Goal: Task Accomplishment & Management: Use online tool/utility

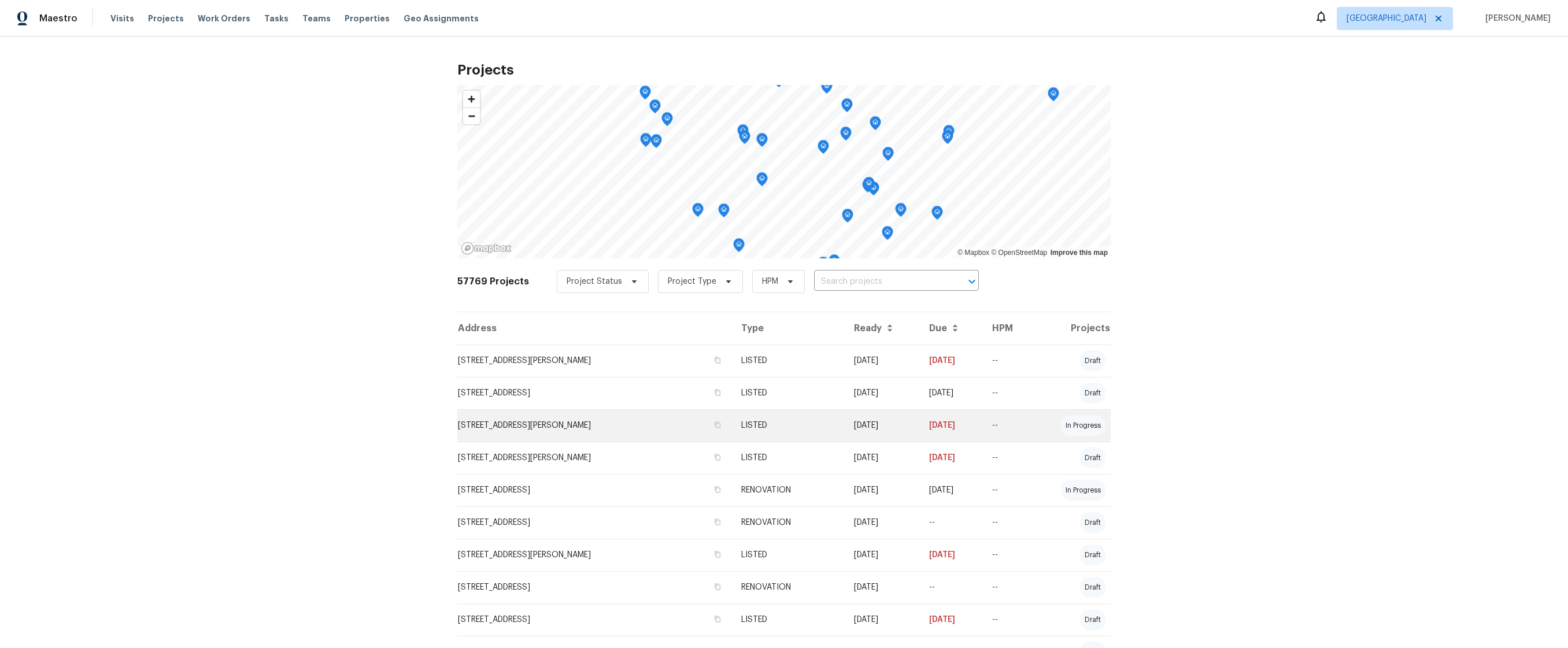
click at [500, 434] on td "[STREET_ADDRESS][PERSON_NAME]" at bounding box center [595, 425] width 275 height 32
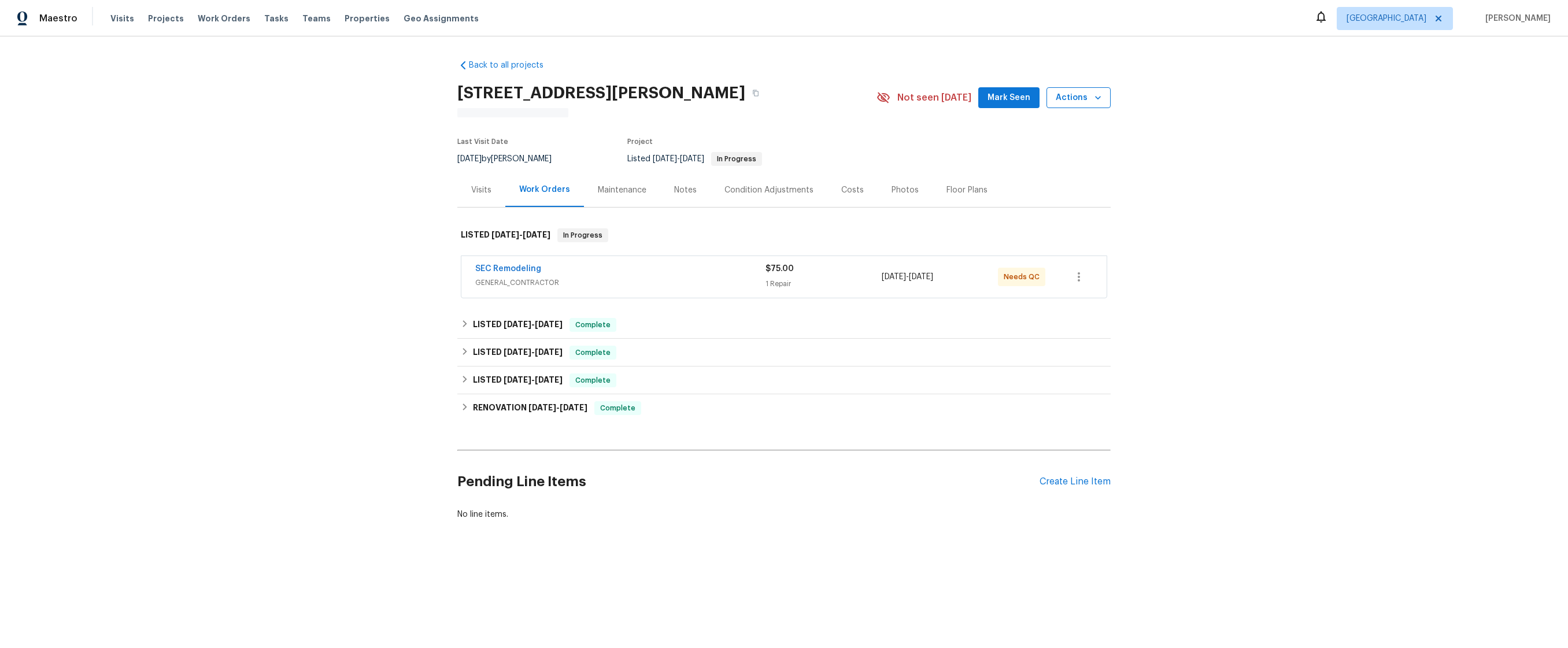
click at [1092, 97] on icon "button" at bounding box center [1097, 97] width 11 height 11
click at [1065, 132] on li "Schedule a visit" at bounding box center [1049, 141] width 112 height 19
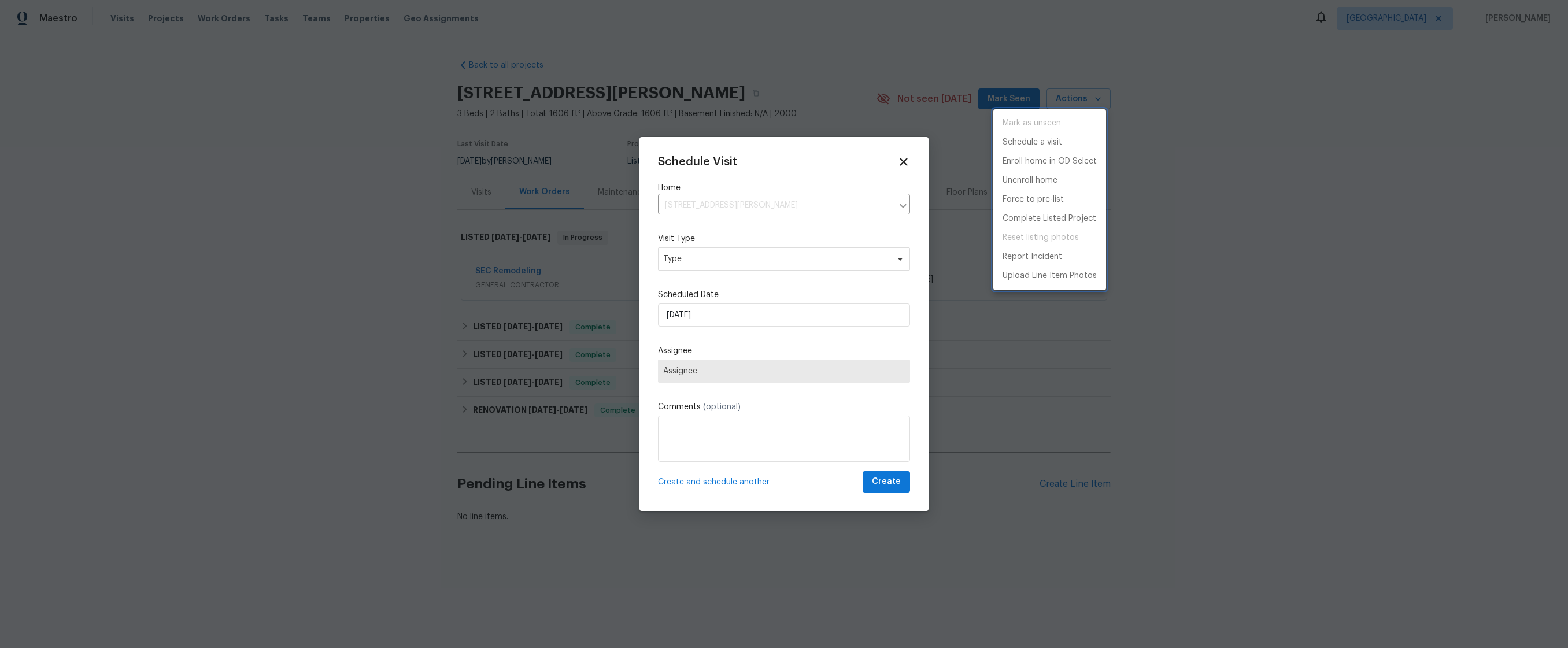
click at [757, 255] on div at bounding box center [784, 324] width 1568 height 648
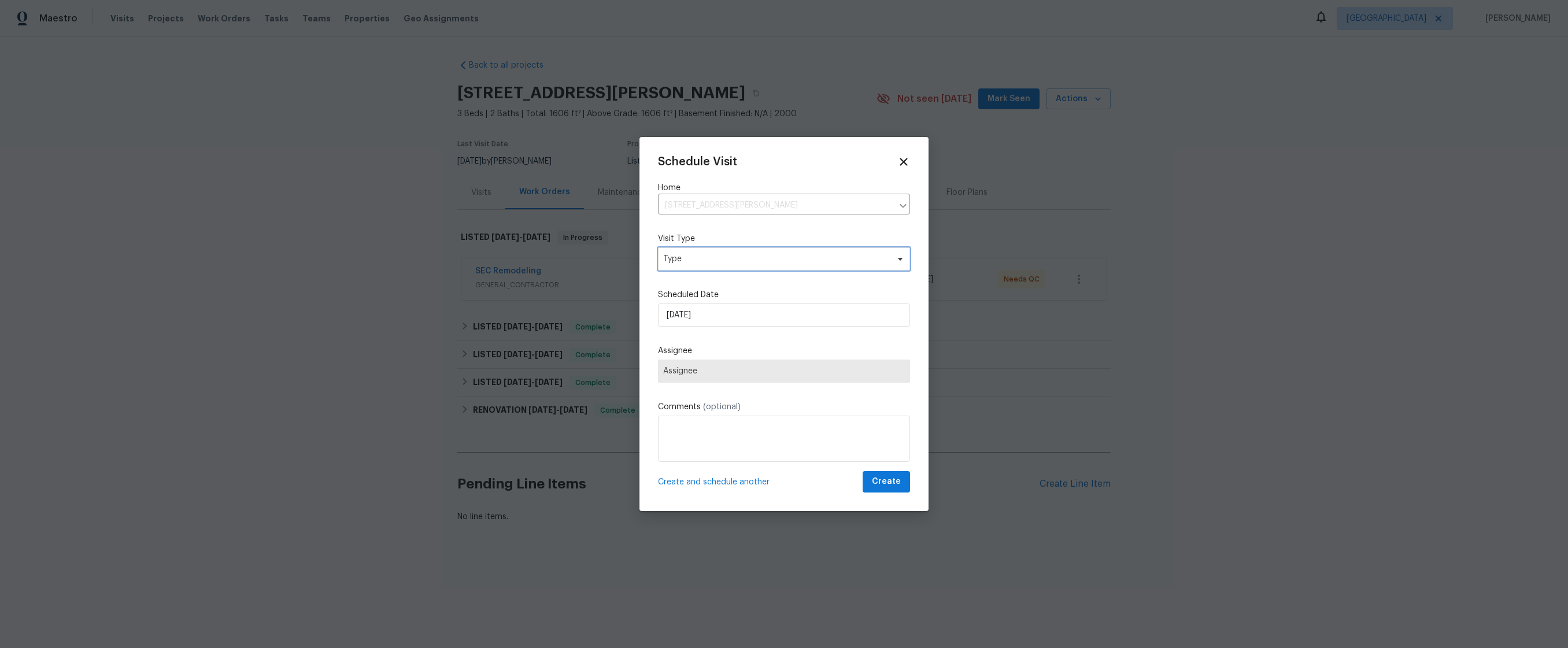
click at [758, 260] on span "Type" at bounding box center [776, 259] width 225 height 11
type input "setup"
click at [672, 352] on div "Setup" at bounding box center [725, 345] width 128 height 16
click at [683, 345] on div "Setup" at bounding box center [676, 345] width 23 height 11
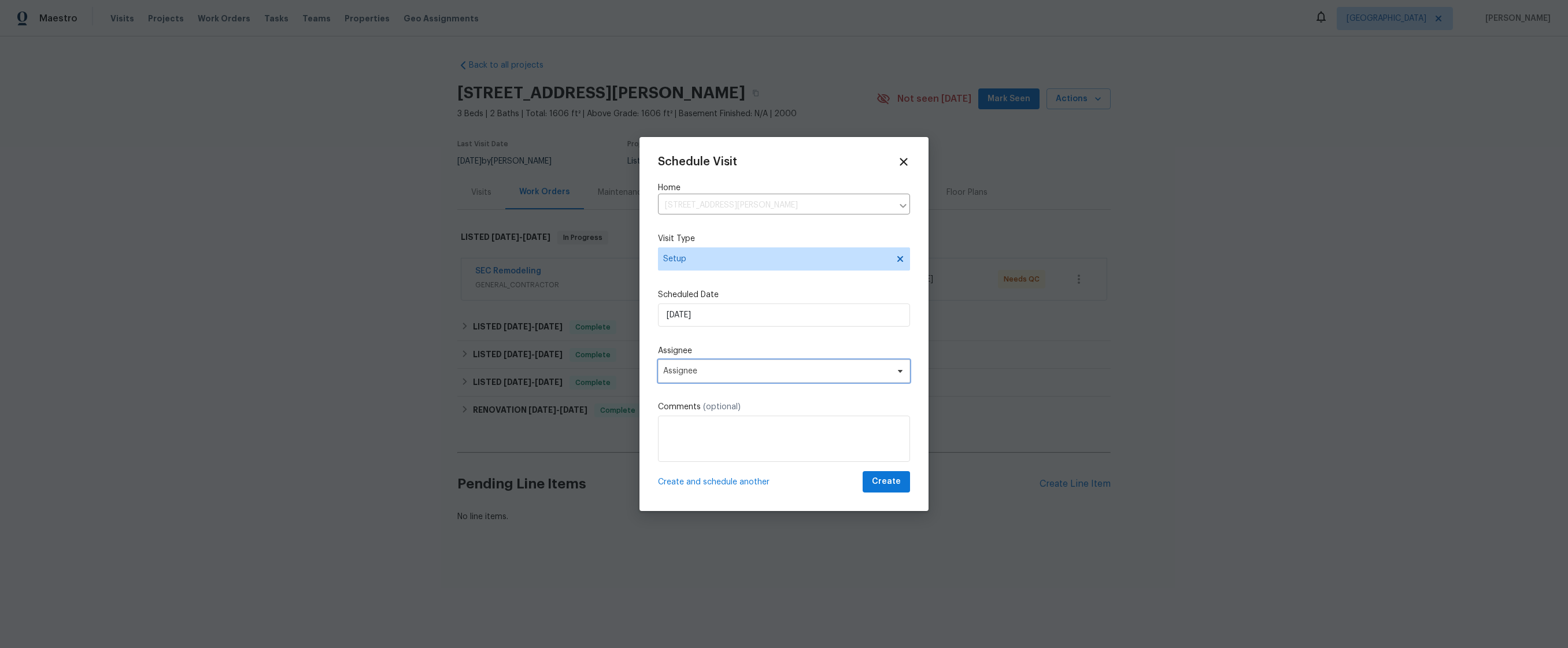
click at [733, 373] on span "Assignee" at bounding box center [776, 371] width 226 height 9
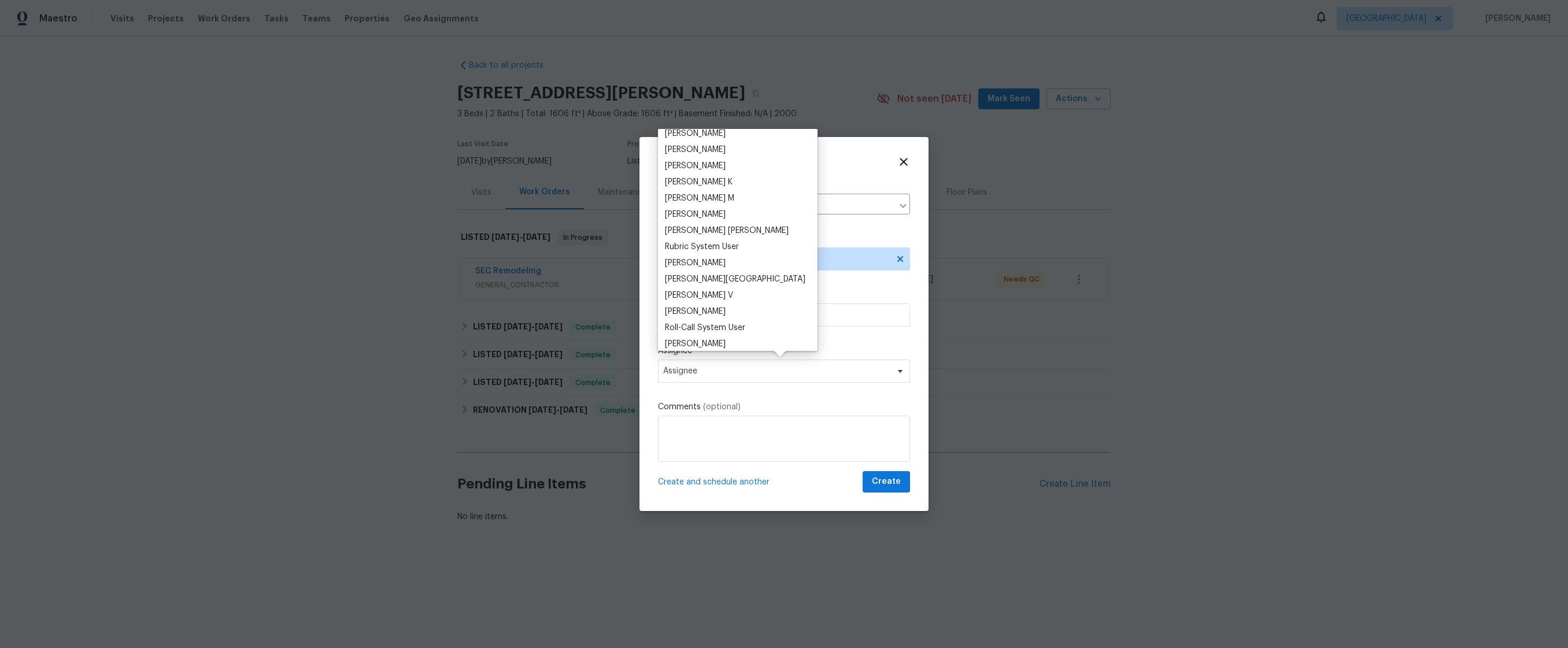
scroll to position [1339, 0]
click at [703, 339] on div "[PERSON_NAME]" at bounding box center [695, 338] width 60 height 11
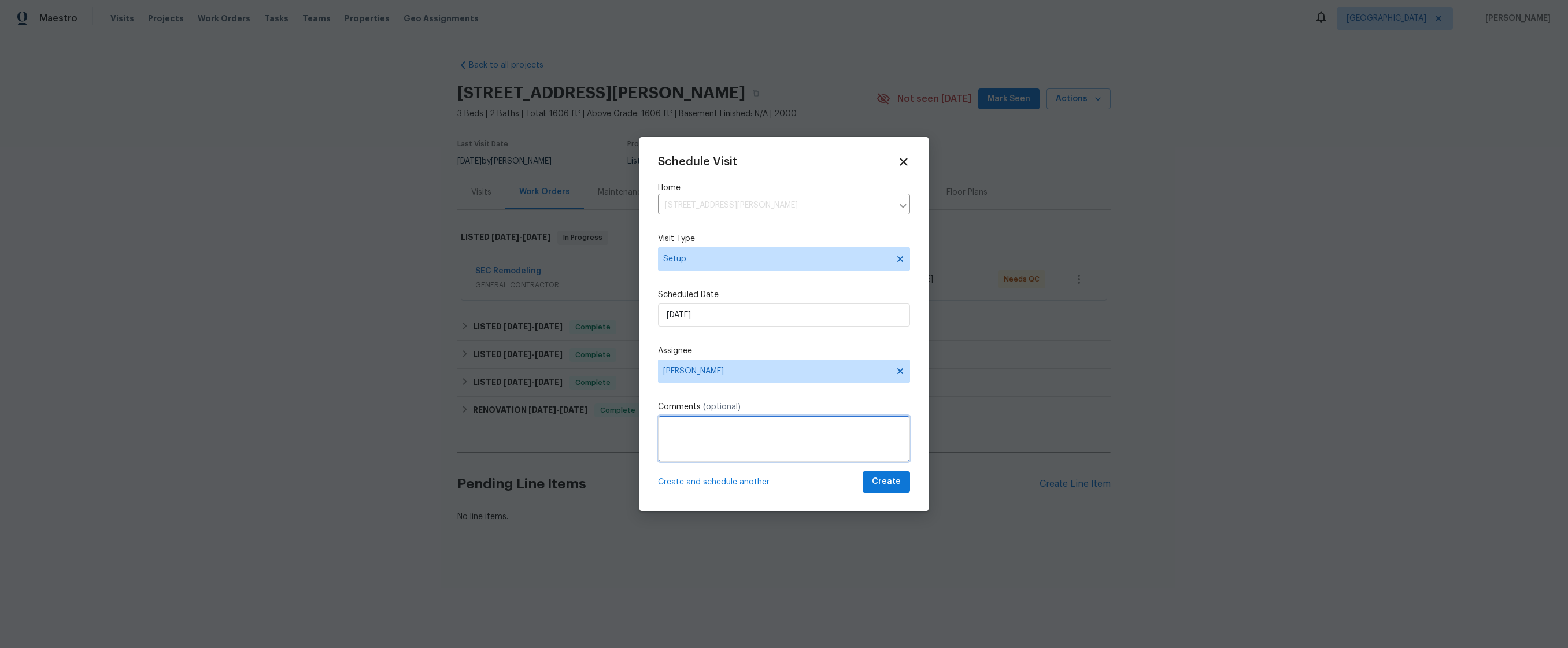
click at [736, 423] on textarea at bounding box center [784, 438] width 252 height 46
type textarea "test"
click at [873, 480] on span "Create" at bounding box center [886, 481] width 29 height 14
